Goal: Use online tool/utility: Use online tool/utility

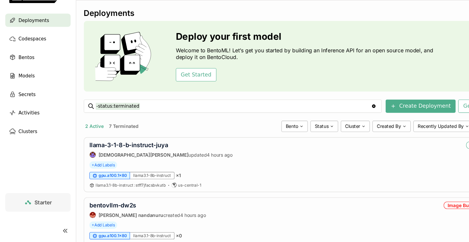
click at [208, 131] on div "2 Active 7 Terminated" at bounding box center [168, 135] width 181 height 8
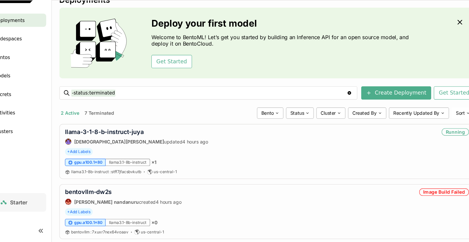
scroll to position [25, 0]
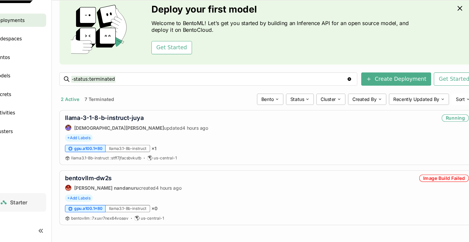
click at [231, 131] on div "llama-3-1-8-b-instruct-juya Krishna Paleti updated 4 hours ago Running" at bounding box center [270, 131] width 374 height 15
click at [103, 183] on link "bentovllm-dw2s" at bounding box center [104, 182] width 43 height 6
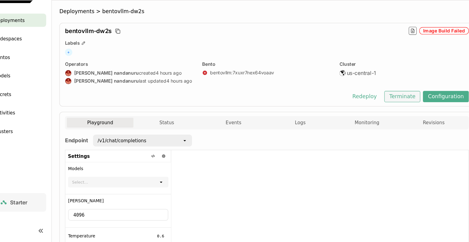
click at [395, 105] on button "Terminate" at bounding box center [395, 107] width 33 height 10
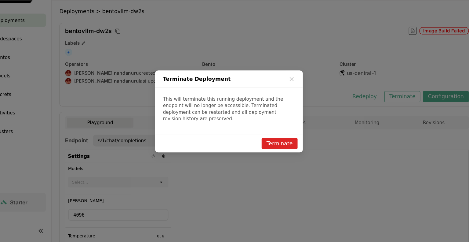
click at [278, 154] on div "Terminate" at bounding box center [234, 150] width 137 height 17
click at [281, 150] on button "Terminate" at bounding box center [281, 150] width 33 height 10
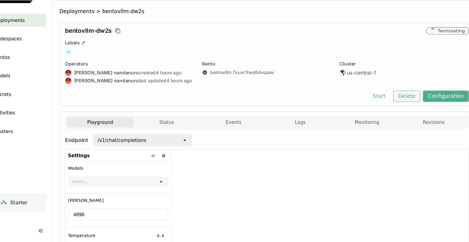
click at [402, 108] on button "Delete" at bounding box center [399, 107] width 25 height 10
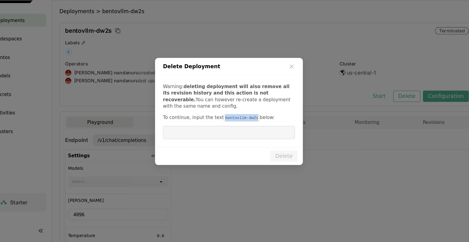
drag, startPoint x: 253, startPoint y: 127, endPoint x: 225, endPoint y: 126, distance: 28.1
click at [230, 126] on code "bentovllm-dw2s" at bounding box center [246, 127] width 33 height 6
copy code "bentovllm-dw2s"
click at [210, 145] on input "dialog" at bounding box center [234, 141] width 115 height 12
paste input "bentovllm-dw2s"
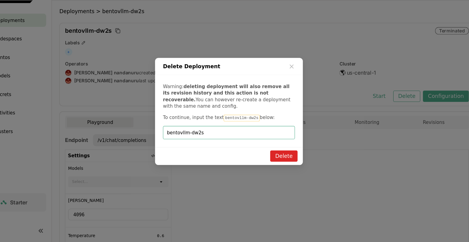
type input "bentovllm-dw2s"
click at [285, 166] on button "Delete" at bounding box center [285, 162] width 25 height 10
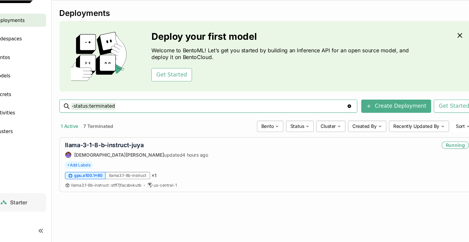
click at [81, 103] on div "Deployments Deploy your first model Welcome to BentoML! Let’s get you started b…" at bounding box center [270, 115] width 385 height 179
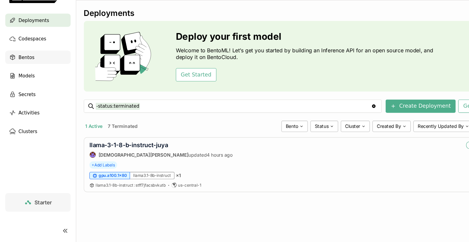
click at [32, 69] on div "Bentos" at bounding box center [35, 71] width 61 height 12
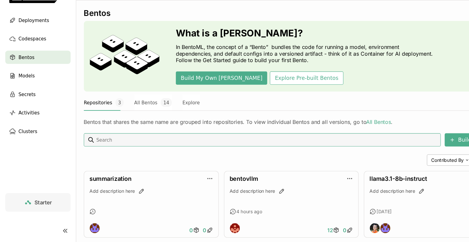
click at [252, 158] on div "Build A Bento Contributed By Sort summarization Add description here 0 0 bentov…" at bounding box center [270, 189] width 385 height 97
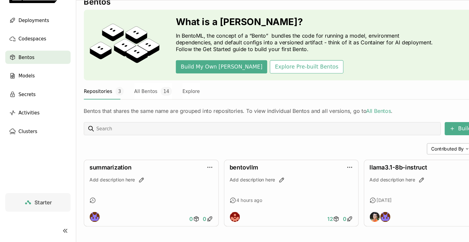
scroll to position [12, 0]
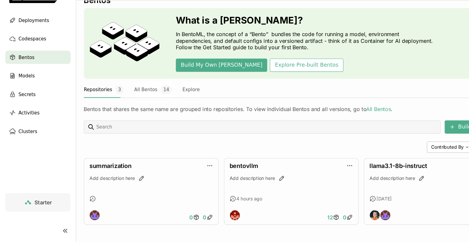
click at [252, 158] on div "Contributed By Sort" at bounding box center [270, 154] width 385 height 10
click at [136, 103] on button "All Bentos 14" at bounding box center [141, 100] width 35 height 15
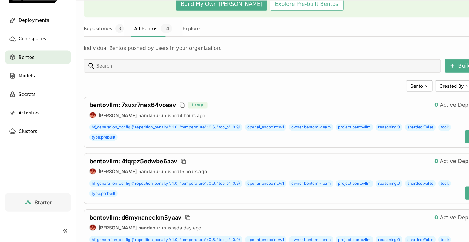
scroll to position [73, 0]
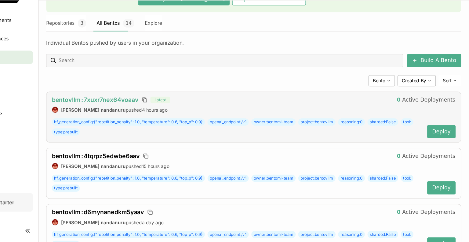
click at [134, 110] on span "bentovllm : 7xuxr7nex64voaav" at bounding box center [123, 110] width 80 height 6
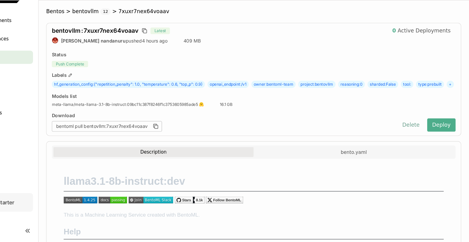
click at [416, 140] on button "Delete" at bounding box center [415, 133] width 25 height 12
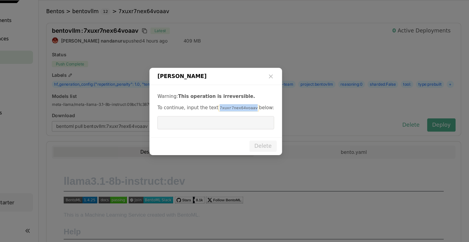
drag, startPoint x: 266, startPoint y: 119, endPoint x: 233, endPoint y: 118, distance: 33.3
click at [237, 118] on code "7xuxr7nex64voaav" at bounding box center [256, 118] width 38 height 6
copy code "7xuxr7nex64voaav"
click at [221, 133] on input "dialog" at bounding box center [234, 132] width 101 height 12
paste input "7xuxr7nex64voaav"
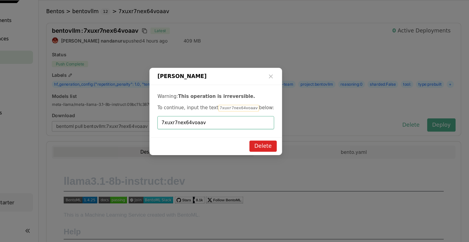
type input "7xuxr7nex64voaav"
click at [283, 149] on button "Delete" at bounding box center [278, 153] width 25 height 10
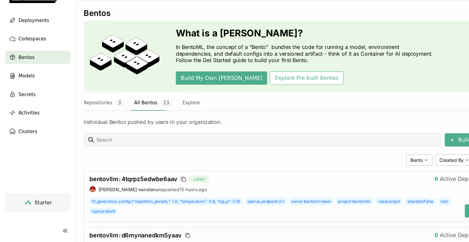
click at [254, 169] on div "Bento Created By Sort" at bounding box center [270, 166] width 385 height 10
click at [34, 37] on span "Deployments" at bounding box center [31, 36] width 28 height 7
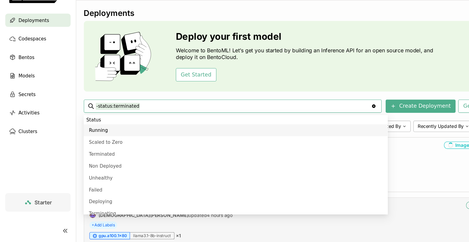
click at [173, 233] on div "gpu.a100.1x80 llama3.1-8b-instruct × 1" at bounding box center [270, 236] width 374 height 7
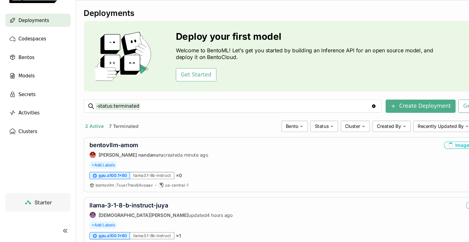
click at [232, 80] on div "Deploy your first model Welcome to BentoML! Let’s get you started by building a…" at bounding box center [283, 70] width 241 height 46
click at [117, 152] on link "bentovllm-amom" at bounding box center [105, 152] width 45 height 6
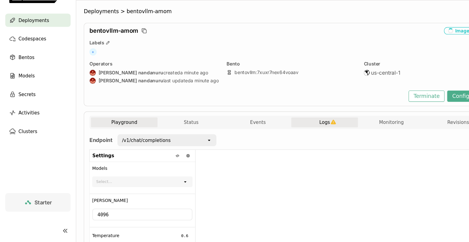
click at [309, 134] on button "Logs" at bounding box center [301, 131] width 62 height 9
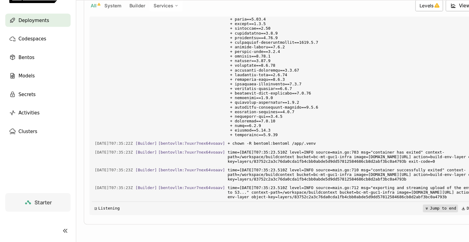
scroll to position [2415, 0]
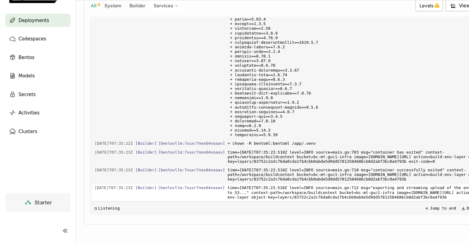
drag, startPoint x: 410, startPoint y: 163, endPoint x: 404, endPoint y: 199, distance: 36.5
click at [404, 199] on div "Load older logs 2025-10-09T07:34:28Z [Builder] [ bentovllm:7xuxr7nex64voaav ] +…" at bounding box center [269, 124] width 369 height 183
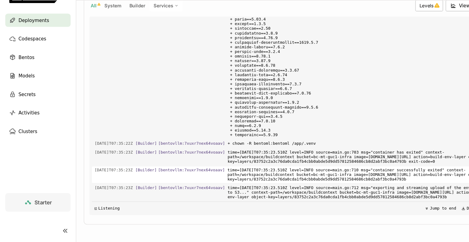
drag, startPoint x: 384, startPoint y: 104, endPoint x: 391, endPoint y: 177, distance: 73.5
click at [391, 177] on div "Load older logs 2025-10-09T07:34:28Z [Builder] [ bentovllm:7xuxr7nex64voaav ] +…" at bounding box center [269, 124] width 369 height 183
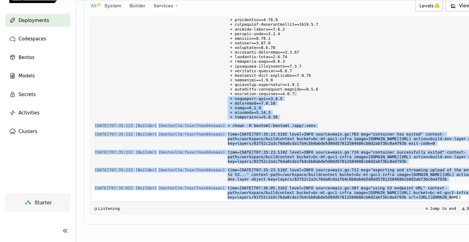
scroll to position [2436, 0]
drag, startPoint x: 356, startPoint y: 104, endPoint x: 381, endPoint y: 225, distance: 123.6
click at [381, 225] on div "Deployments > bentovllm-amom bentovllm-amom Image Building Labels + Operators p…" at bounding box center [270, 60] width 385 height 348
click at [394, 211] on icon at bounding box center [396, 211] width 4 height 4
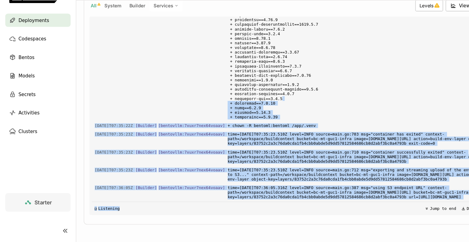
drag, startPoint x: 386, startPoint y: 90, endPoint x: 351, endPoint y: 251, distance: 164.8
click at [351, 241] on html "Organization wf-agents Docs Help Deployments Codespaces Bentos Models Secrets A…" at bounding box center [234, 121] width 469 height 242
click at [392, 212] on button "Jump to end" at bounding box center [408, 210] width 33 height 7
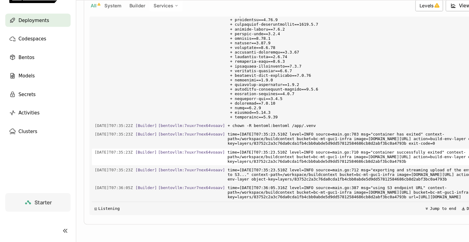
drag, startPoint x: 359, startPoint y: 140, endPoint x: 377, endPoint y: 145, distance: 18.9
click at [377, 145] on div "Load older logs 2025-10-09T07:34:28Z [Builder] [ bentovllm:7xuxr7nex64voaav ] +…" at bounding box center [269, 124] width 369 height 183
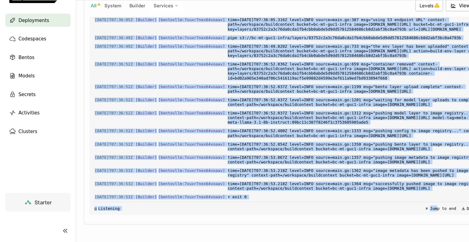
scroll to position [2639, 0]
drag, startPoint x: 400, startPoint y: 82, endPoint x: 421, endPoint y: 187, distance: 107.4
click at [421, 187] on div "Load older logs 2025-10-09T07:34:28Z [Builder] [ bentovllm:7xuxr7nex64voaav ] +…" at bounding box center [269, 124] width 369 height 183
click at [373, 112] on div "Load older logs 2025-10-09T07:34:28Z [Builder] [ bentovllm:7xuxr7nex64voaav ] +…" at bounding box center [269, 124] width 369 height 183
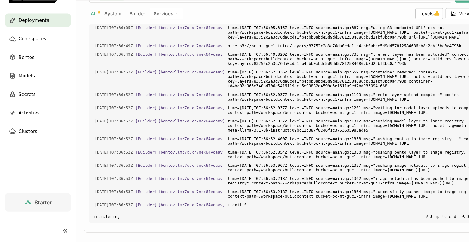
scroll to position [146, 0]
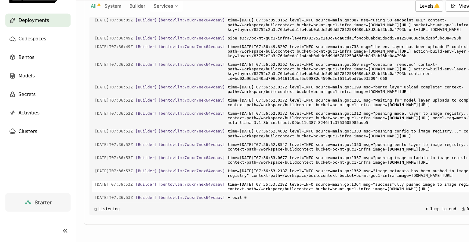
drag, startPoint x: 348, startPoint y: 123, endPoint x: 347, endPoint y: 189, distance: 66.0
click at [347, 189] on div "Load older logs 2025-10-09T07:34:28Z [Builder] [ bentovllm:7xuxr7nex64voaav ] +…" at bounding box center [269, 125] width 369 height 183
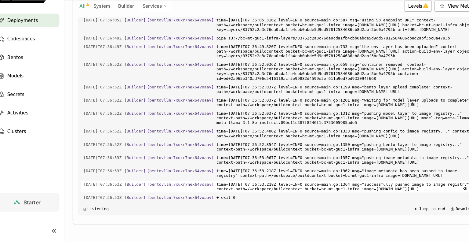
click at [357, 189] on span "time=2025-10-09T07:36:53.218Z level=INFO source=main.go:1364 msg="successfully …" at bounding box center [331, 190] width 241 height 11
click at [370, 193] on span "time=2025-10-09T07:36:53.218Z level=INFO source=main.go:1364 msg="successfully …" at bounding box center [331, 190] width 241 height 11
drag, startPoint x: 260, startPoint y: 139, endPoint x: 252, endPoint y: 168, distance: 30.0
click at [252, 168] on div "Load older logs 2025-10-09T07:34:28Z [Builder] [ bentovllm:7xuxr7nex64voaav ] +…" at bounding box center [269, 125] width 369 height 183
click at [42, 39] on span "Deployments" at bounding box center [31, 36] width 28 height 7
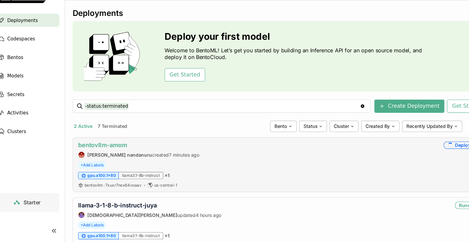
click at [114, 151] on link "bentovllm-amom" at bounding box center [105, 152] width 45 height 6
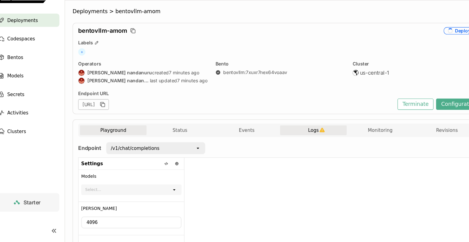
click at [296, 140] on span "Logs" at bounding box center [301, 139] width 10 height 6
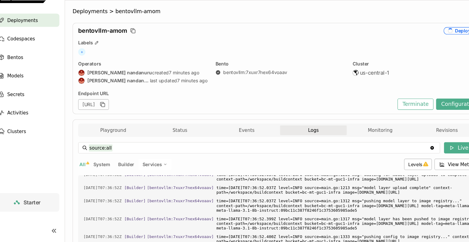
scroll to position [2435, 0]
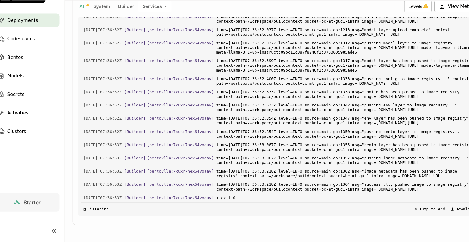
scroll to position [146, 0]
click at [333, 173] on span "time=2025-10-09T07:36:53.218Z level=INFO source=main.go:1362 msg="image metadat…" at bounding box center [331, 178] width 241 height 11
click at [394, 212] on icon at bounding box center [396, 211] width 4 height 4
click at [90, 210] on span "◲" at bounding box center [89, 211] width 2 height 4
click at [228, 201] on span "+ exit 0" at bounding box center [331, 200] width 241 height 7
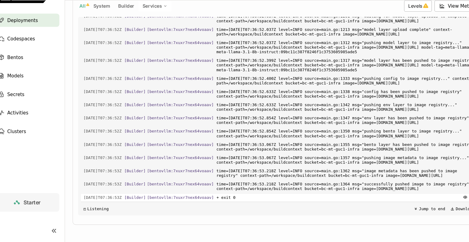
click at [211, 201] on span "+ exit 0" at bounding box center [331, 200] width 241 height 7
click at [439, 201] on icon "button" at bounding box center [441, 200] width 4 height 4
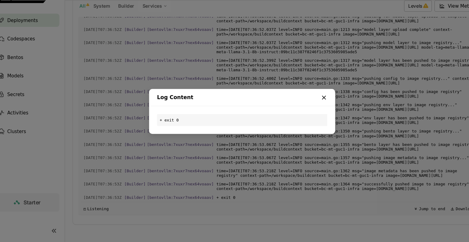
click at [311, 111] on icon "dialog" at bounding box center [310, 108] width 6 height 6
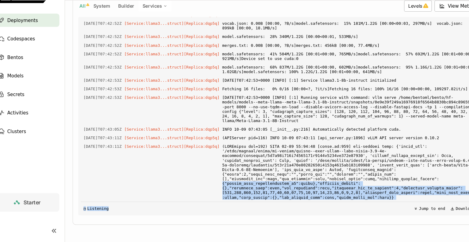
scroll to position [2776, 0]
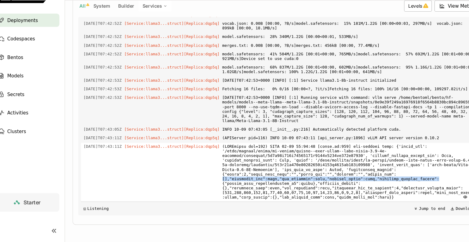
drag, startPoint x: 194, startPoint y: 188, endPoint x: 206, endPoint y: 170, distance: 21.6
click at [206, 170] on div "2025-10-09T07:43:11Z [Service:llama3...struct] [Replica: dqp5q ]" at bounding box center [269, 177] width 369 height 54
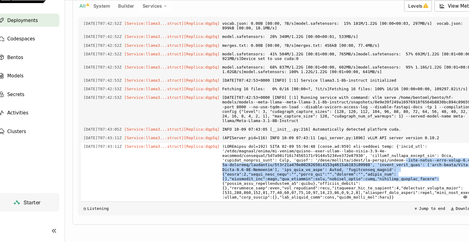
click at [206, 170] on div "2025-10-09T07:43:11Z [Service:llama3...struct] [Replica: dqp5q ]" at bounding box center [269, 177] width 369 height 54
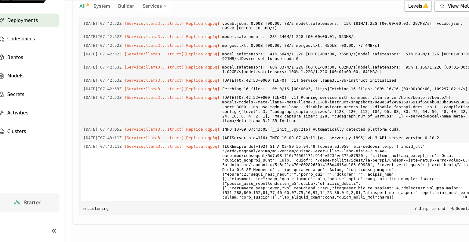
click at [176, 167] on div "2025-10-09T07:43:11Z [Service:llama3...struct] [Replica: dqp5q ]" at bounding box center [269, 177] width 369 height 54
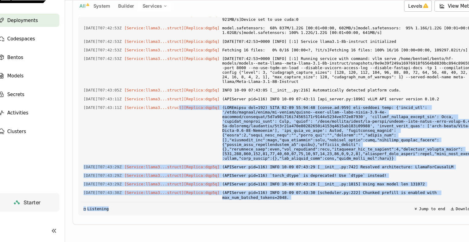
scroll to position [2813, 0]
drag, startPoint x: 178, startPoint y: 168, endPoint x: 208, endPoint y: 220, distance: 60.1
click at [208, 220] on div "source:all source:all Clear value Live All System Builder Services Levels View …" at bounding box center [270, 110] width 374 height 224
click at [146, 169] on span "[Service:llama3...struct] [Replica: dqp5q ]" at bounding box center [170, 172] width 88 height 7
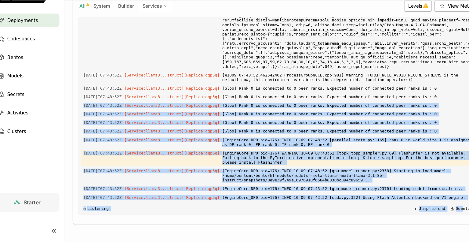
scroll to position [3044, 0]
drag, startPoint x: 410, startPoint y: 105, endPoint x: 436, endPoint y: 197, distance: 95.6
click at [436, 197] on div "Load older logs 2025-10-09T07:34:29Z [Builder] [ bentovllm:7xuxr7nex64voaav ] D…" at bounding box center [269, 125] width 369 height 183
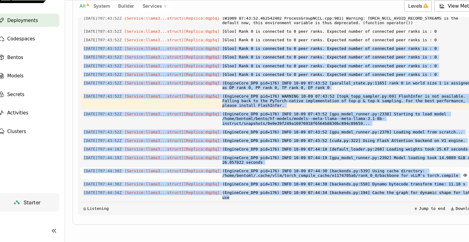
scroll to position [3093, 0]
click at [421, 128] on span "(EngineCore_DP0 pid=176) INFO 10-09 07:43:52 [gpu_model_runner.py:2338] Startin…" at bounding box center [334, 127] width 236 height 15
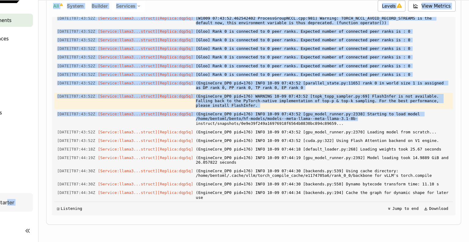
drag, startPoint x: 421, startPoint y: 128, endPoint x: 39, endPoint y: 202, distance: 388.5
click at [39, 202] on main "Deployments Codespaces Bentos Models Secrets Activities Clusters Starter Deploy…" at bounding box center [234, 121] width 469 height 242
click at [418, 126] on span "(EngineCore_DP0 pid=176) INFO 10-09 07:43:52 [gpu_model_runner.py:2338] Startin…" at bounding box center [334, 127] width 236 height 15
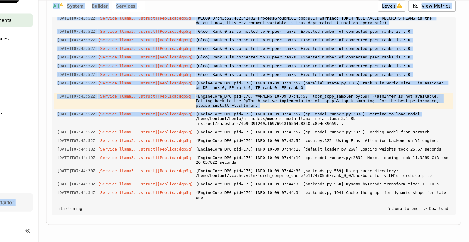
drag, startPoint x: 418, startPoint y: 126, endPoint x: 61, endPoint y: 153, distance: 358.6
click at [61, 153] on main "Deployments Codespaces Bentos Models Secrets Activities Clusters Starter Deploy…" at bounding box center [234, 121] width 469 height 242
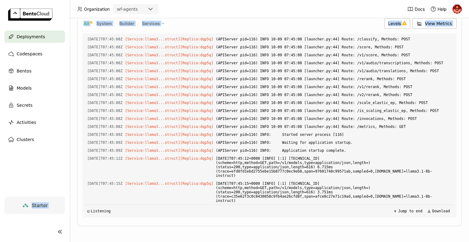
scroll to position [0, 0]
click at [40, 41] on div "Deployments" at bounding box center [35, 37] width 61 height 12
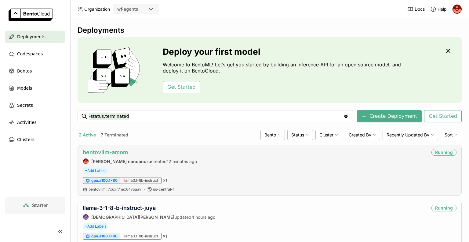
click at [120, 152] on link "bentovllm-amom" at bounding box center [105, 152] width 45 height 6
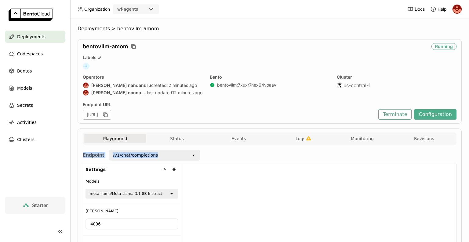
drag, startPoint x: 463, startPoint y: 140, endPoint x: 464, endPoint y: 162, distance: 22.0
click at [464, 162] on div "Deployments > bentovllm-amom bentovllm-amom Running Labels + Operators prasanth…" at bounding box center [269, 129] width 399 height 223
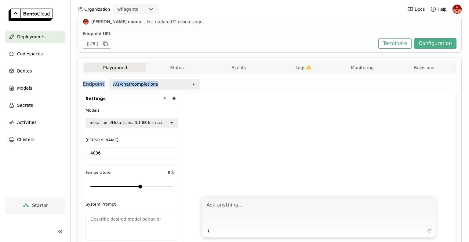
scroll to position [101, 0]
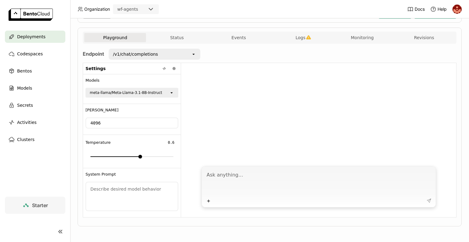
click at [162, 126] on input "4096" at bounding box center [132, 123] width 92 height 10
click at [173, 92] on icon "open" at bounding box center [171, 92] width 5 height 5
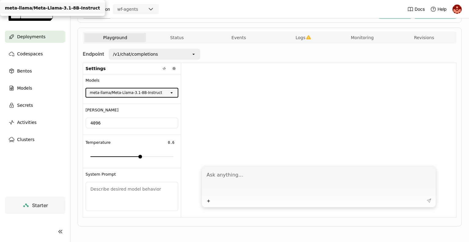
click at [100, 11] on div "meta-llama/Meta-Llama-3.1-8B-Instruct" at bounding box center [52, 8] width 95 height 6
click at [183, 54] on div "/v1/chat/completions" at bounding box center [150, 54] width 82 height 10
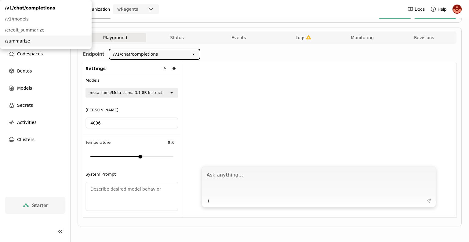
click at [106, 190] on textarea at bounding box center [132, 196] width 92 height 28
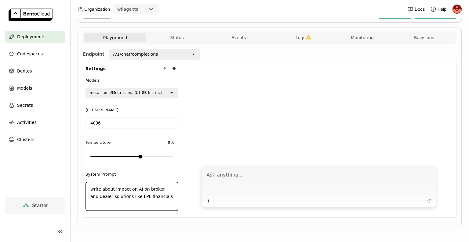
type textarea "write about impact on AI on broker and dealer solutions like LPL financials"
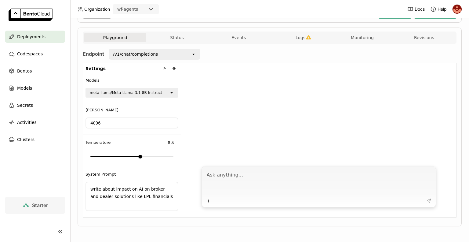
click at [304, 127] on div at bounding box center [318, 112] width 275 height 99
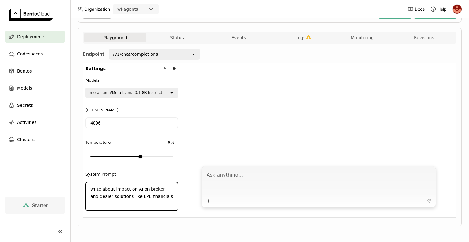
drag, startPoint x: 164, startPoint y: 199, endPoint x: 89, endPoint y: 173, distance: 78.9
click at [89, 173] on div "System Prompt write about impact on AI on broker and dealer solutions like LPL …" at bounding box center [132, 192] width 98 height 49
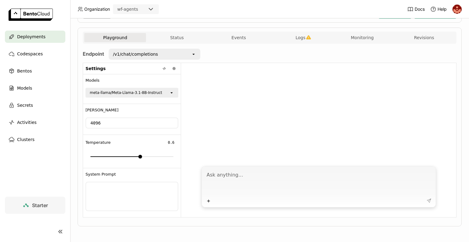
click at [226, 178] on textarea at bounding box center [320, 182] width 226 height 28
paste textarea "write about impact on AI on broker and dealer solutions like LPL financials"
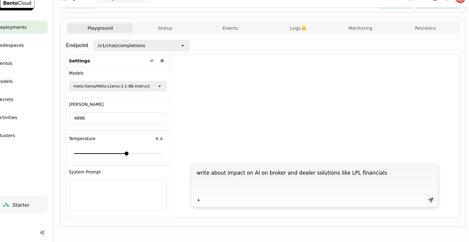
type textarea "write about impact on AI on broker and dealer solutions like LPL financials"
click at [427, 201] on icon at bounding box center [429, 200] width 5 height 5
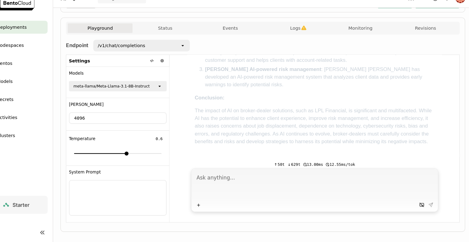
scroll to position [0, 0]
click at [193, 53] on icon "open" at bounding box center [193, 54] width 5 height 5
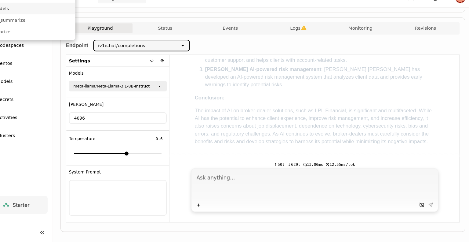
click at [87, 22] on div "/v1/models" at bounding box center [46, 19] width 82 height 6
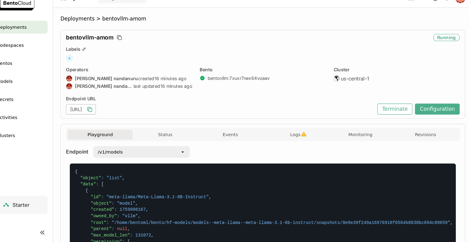
click at [109, 114] on icon "button" at bounding box center [105, 115] width 6 height 6
click at [141, 157] on div "/v1/models" at bounding box center [150, 155] width 82 height 10
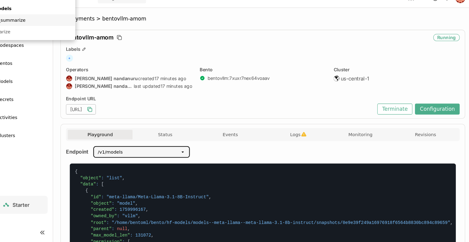
click at [87, 33] on div "/credit_summarize" at bounding box center [46, 30] width 82 height 6
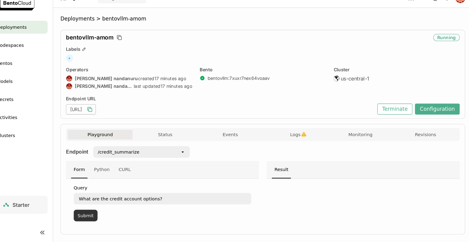
click at [94, 217] on button "Submit" at bounding box center [101, 215] width 23 height 11
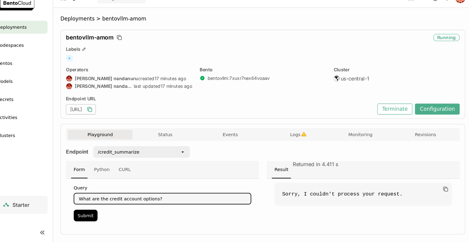
click at [253, 201] on textarea "What are the credit account options?" at bounding box center [174, 199] width 167 height 10
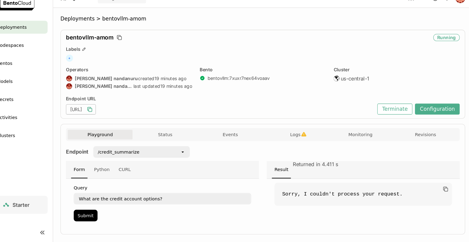
click at [193, 156] on icon "open" at bounding box center [193, 155] width 5 height 5
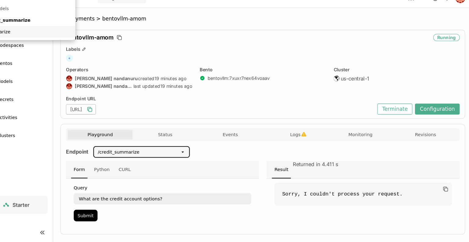
click at [87, 44] on div "/summarize" at bounding box center [46, 41] width 82 height 6
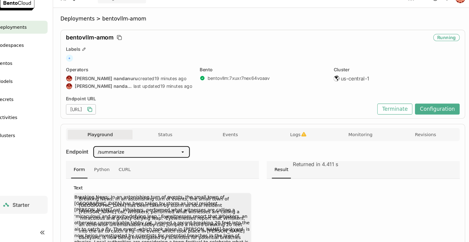
click at [254, 171] on div "Form Python CURL" at bounding box center [174, 172] width 183 height 17
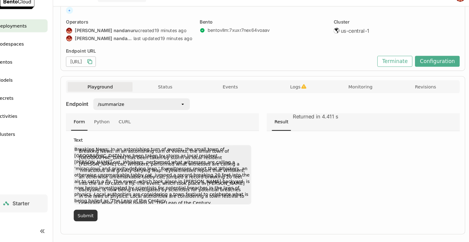
click at [95, 211] on button "Submit" at bounding box center [101, 216] width 23 height 11
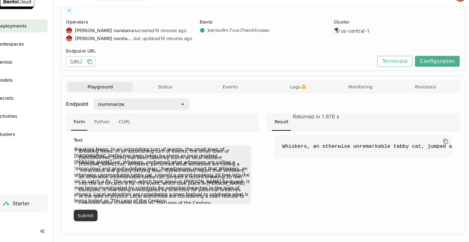
click at [95, 211] on button "Submit" at bounding box center [101, 216] width 23 height 11
click at [194, 111] on icon "open" at bounding box center [193, 111] width 5 height 5
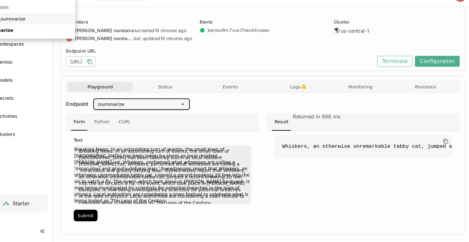
click at [87, 33] on div "/credit_summarize" at bounding box center [46, 30] width 82 height 6
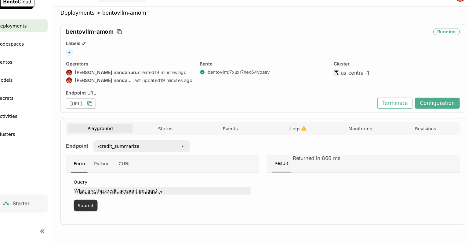
click at [104, 210] on button "Submit" at bounding box center [101, 207] width 23 height 11
click at [97, 208] on button "Submit" at bounding box center [101, 207] width 23 height 11
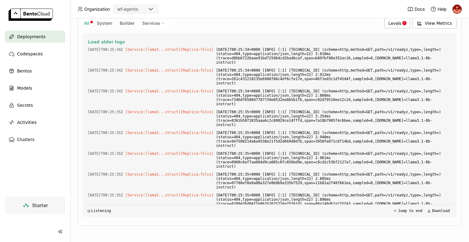
scroll to position [6229, 0]
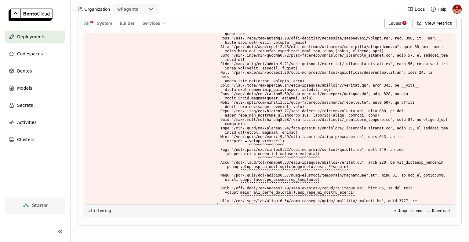
drag, startPoint x: 258, startPoint y: 153, endPoint x: 416, endPoint y: 160, distance: 158.5
click at [416, 160] on div "Load older logs 2025-10-06T00:25:34Z [Service:llama3...struct] [Replica: fxlcx …" at bounding box center [269, 124] width 369 height 183
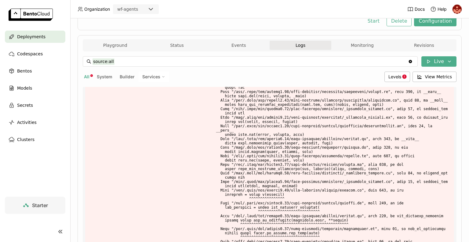
scroll to position [91, 0]
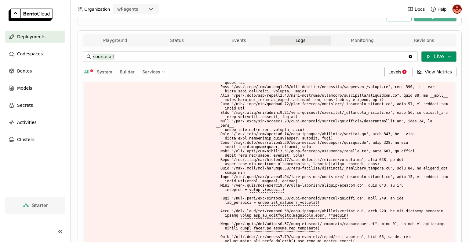
click at [438, 58] on button "Live" at bounding box center [439, 56] width 35 height 10
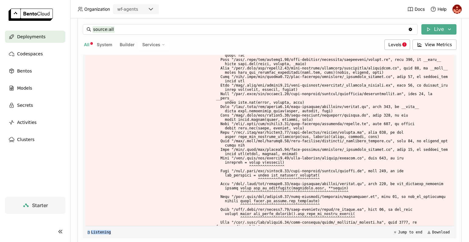
scroll to position [139, 0]
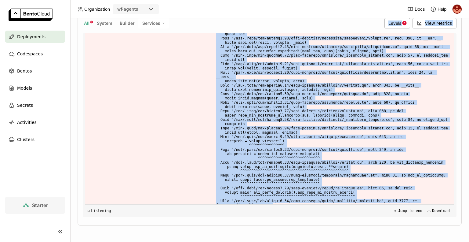
drag, startPoint x: 306, startPoint y: 146, endPoint x: 354, endPoint y: 27, distance: 129.3
click at [354, 27] on div "source:all source:all Clear value Live All System Builder Services Levels View …" at bounding box center [270, 110] width 374 height 214
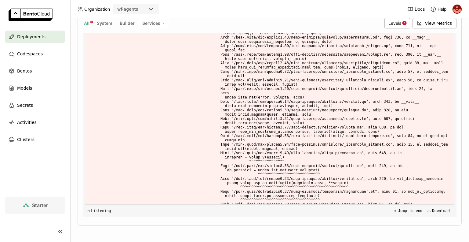
click at [357, 14] on header "Organization wf-agents Docs Help" at bounding box center [234, 9] width 469 height 18
click at [22, 37] on span "Deployments" at bounding box center [31, 36] width 28 height 7
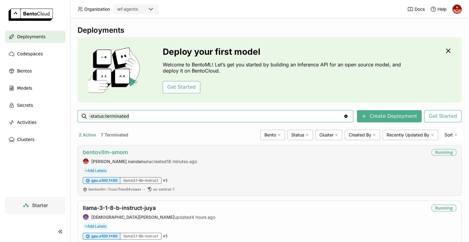
click at [113, 152] on link "bentovllm-amom" at bounding box center [105, 152] width 45 height 6
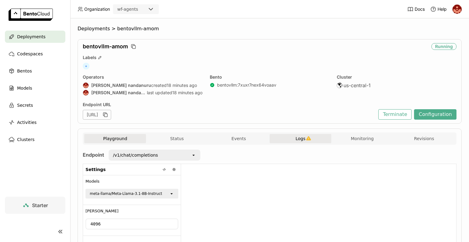
click at [298, 136] on span "Logs" at bounding box center [301, 139] width 10 height 6
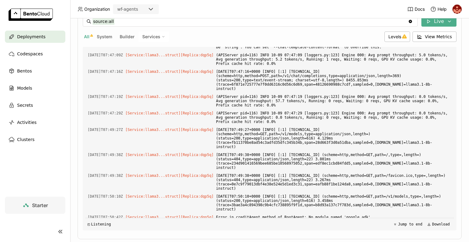
scroll to position [146, 0]
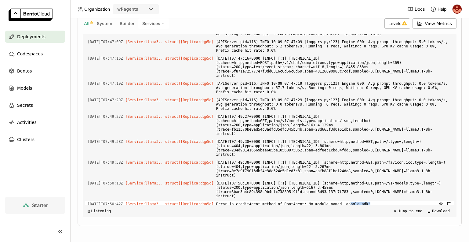
drag, startPoint x: 365, startPoint y: 158, endPoint x: 335, endPoint y: 159, distance: 30.0
click at [335, 201] on span "Error in creditAgent method of RootAgent: No module named 'google.adk'" at bounding box center [334, 204] width 236 height 7
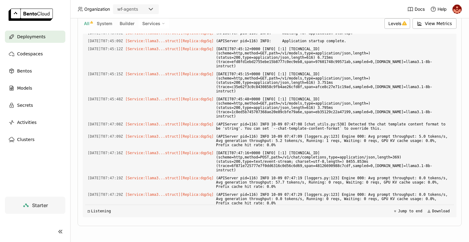
scroll to position [1066, 0]
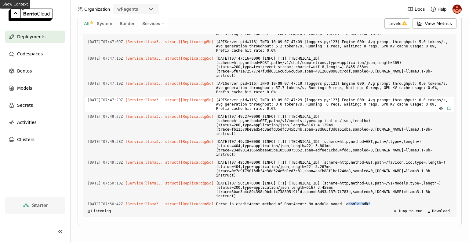
click at [445, 106] on button "button" at bounding box center [449, 108] width 8 height 5
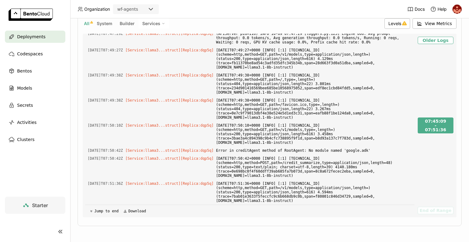
scroll to position [185, 0]
drag, startPoint x: 302, startPoint y: 142, endPoint x: 304, endPoint y: 151, distance: 8.8
click at [304, 151] on div "2025-10-09T07:45:09Z [Service:llama3...struct] [Replica: dqp5q ] (APIServer pid…" at bounding box center [249, 125] width 329 height 183
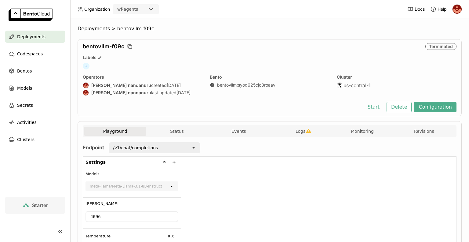
click at [193, 150] on div "open" at bounding box center [195, 148] width 9 height 10
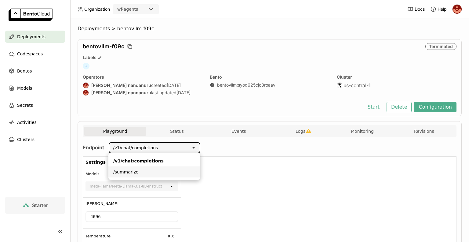
click at [241, 167] on div at bounding box center [318, 205] width 275 height 99
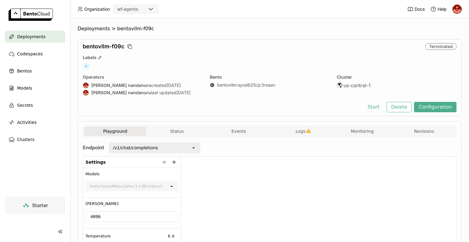
click at [241, 166] on div at bounding box center [318, 205] width 275 height 99
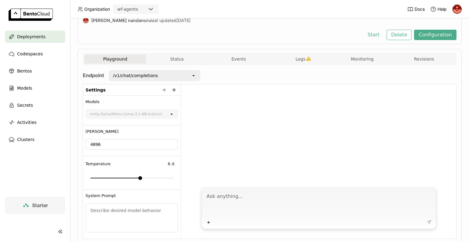
scroll to position [86, 0]
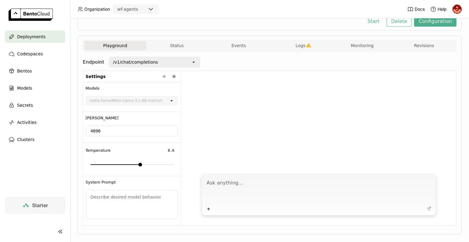
click at [146, 59] on div "/v1/chat/completions" at bounding box center [135, 62] width 45 height 6
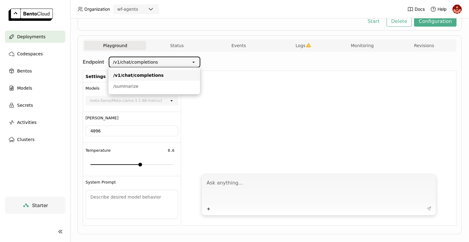
click at [175, 76] on div "/v1/chat/completions" at bounding box center [154, 75] width 82 height 6
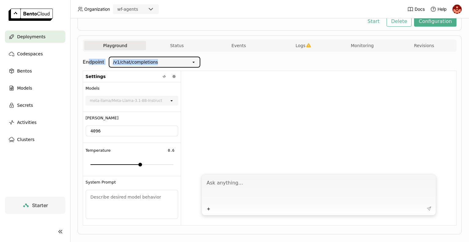
drag, startPoint x: 185, startPoint y: 59, endPoint x: 88, endPoint y: 68, distance: 97.9
click at [88, 68] on div "Endpoint /v1/chat/completions open" at bounding box center [142, 64] width 118 height 14
click at [270, 115] on div at bounding box center [318, 120] width 275 height 99
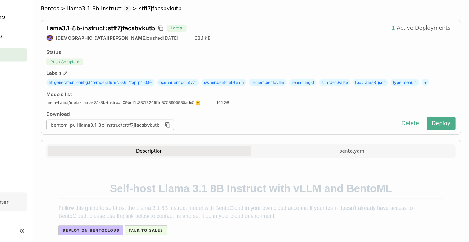
scroll to position [794, 0]
